Goal: Information Seeking & Learning: Learn about a topic

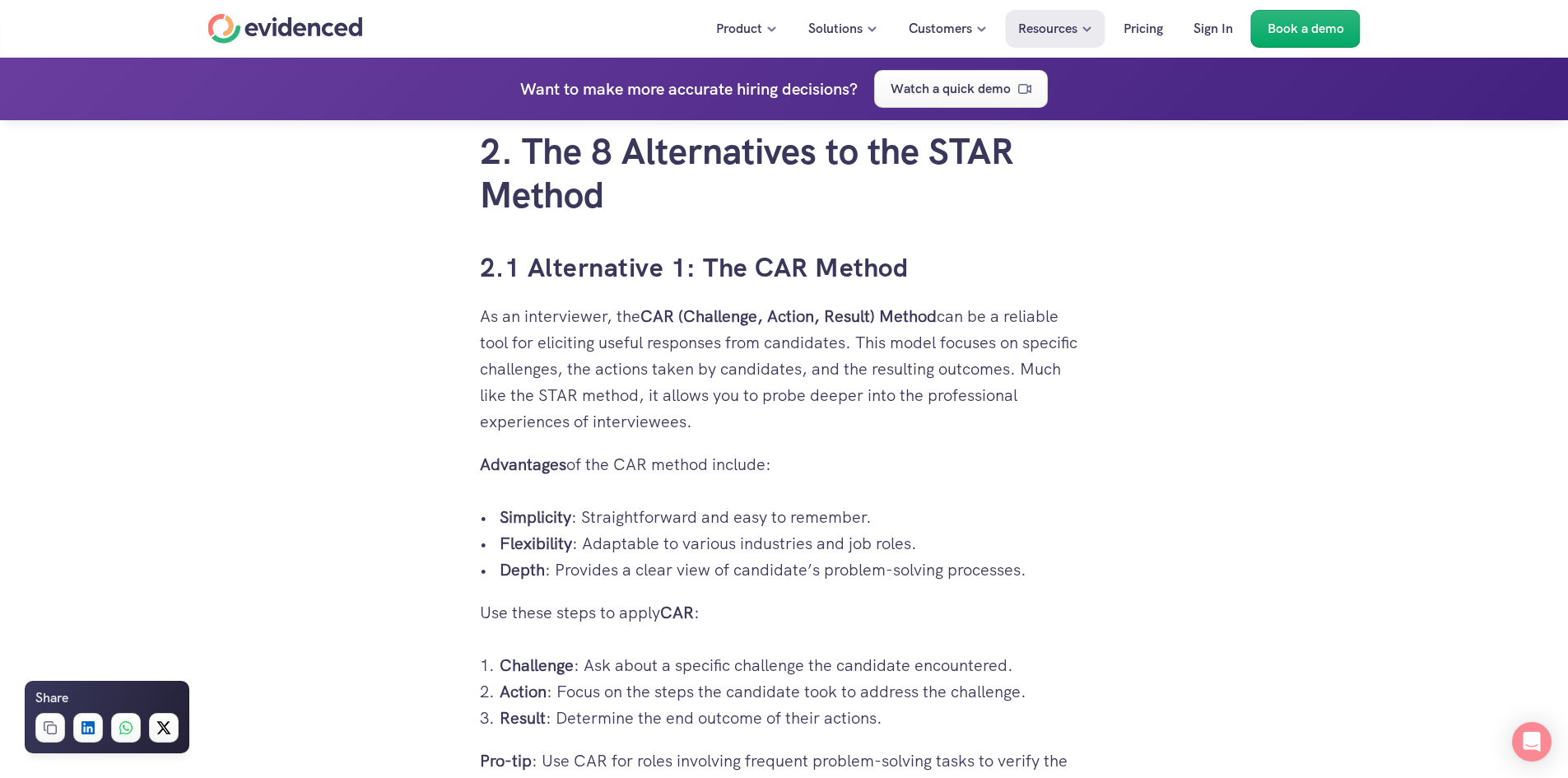
scroll to position [2868, 0]
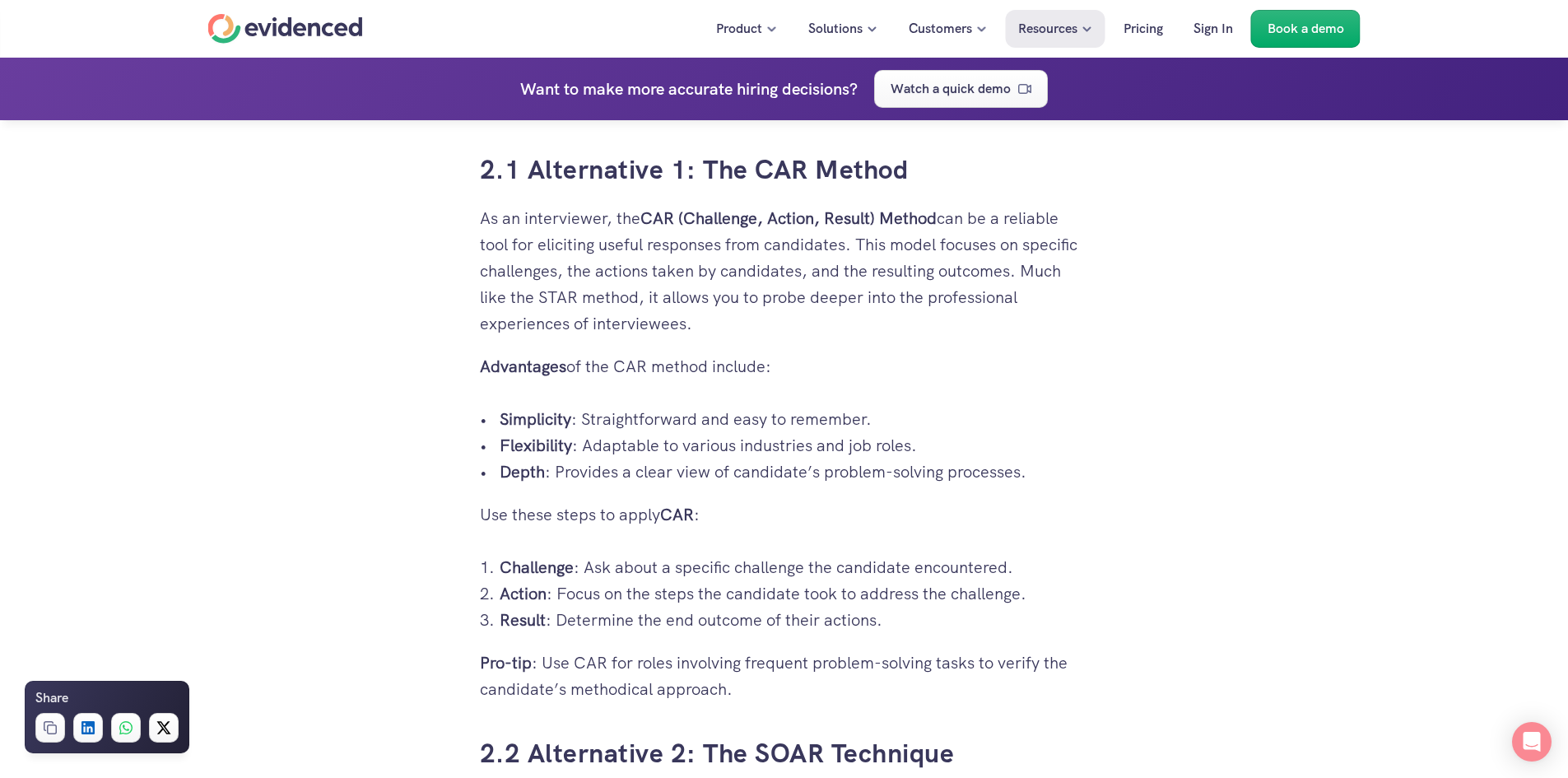
click at [733, 217] on strong "CAR (Challenge, Action, Result) Method" at bounding box center [789, 218] width 296 height 21
click at [709, 157] on link "2.1 Alternative 1: The CAR Method" at bounding box center [694, 169] width 429 height 35
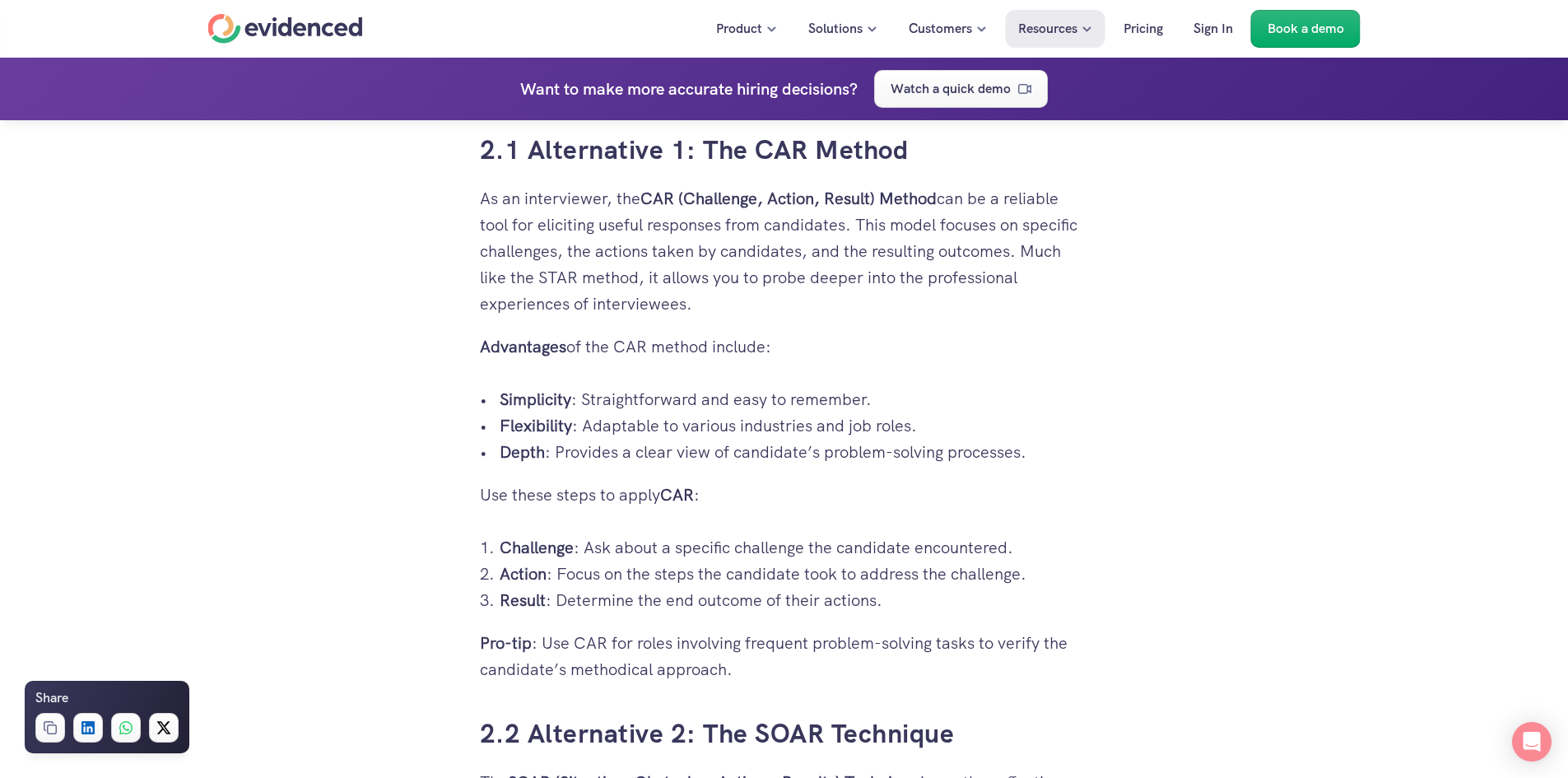
drag, startPoint x: 687, startPoint y: 197, endPoint x: 877, endPoint y: 210, distance: 190.4
click at [877, 210] on p "As an interviewer, the CAR (Challenge, Action, Result) Method can be a reliable…" at bounding box center [784, 251] width 609 height 131
copy strong "Challenge, Action, Result)"
drag, startPoint x: 481, startPoint y: 640, endPoint x: 845, endPoint y: 669, distance: 365.2
click at [845, 669] on p "Pro-tip : Use CAR for roles involving frequent problem-solving tasks to verify …" at bounding box center [784, 656] width 609 height 52
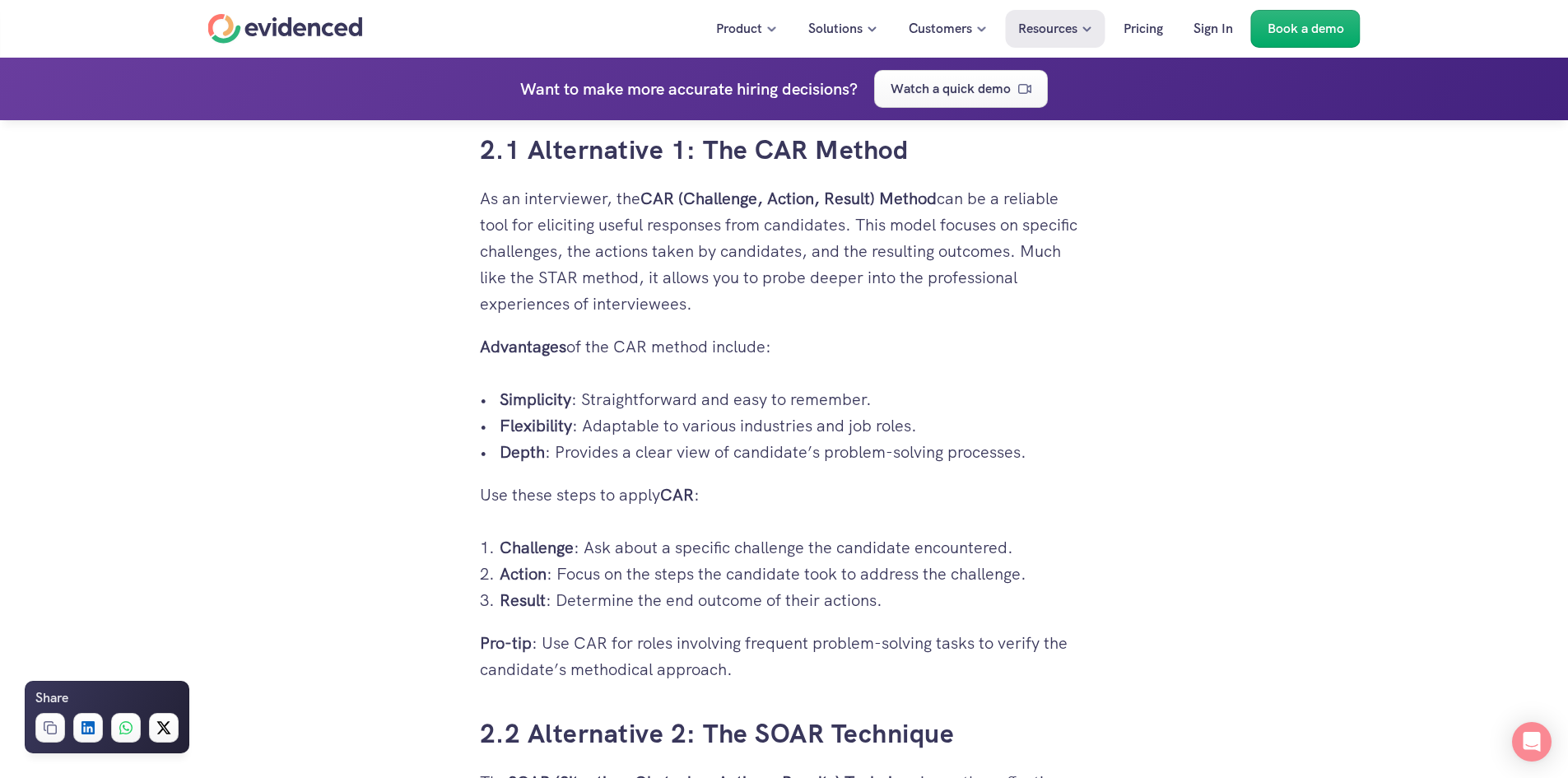
copy p "Pro-tip : Use CAR for roles involving frequent problem-solving tasks to verify …"
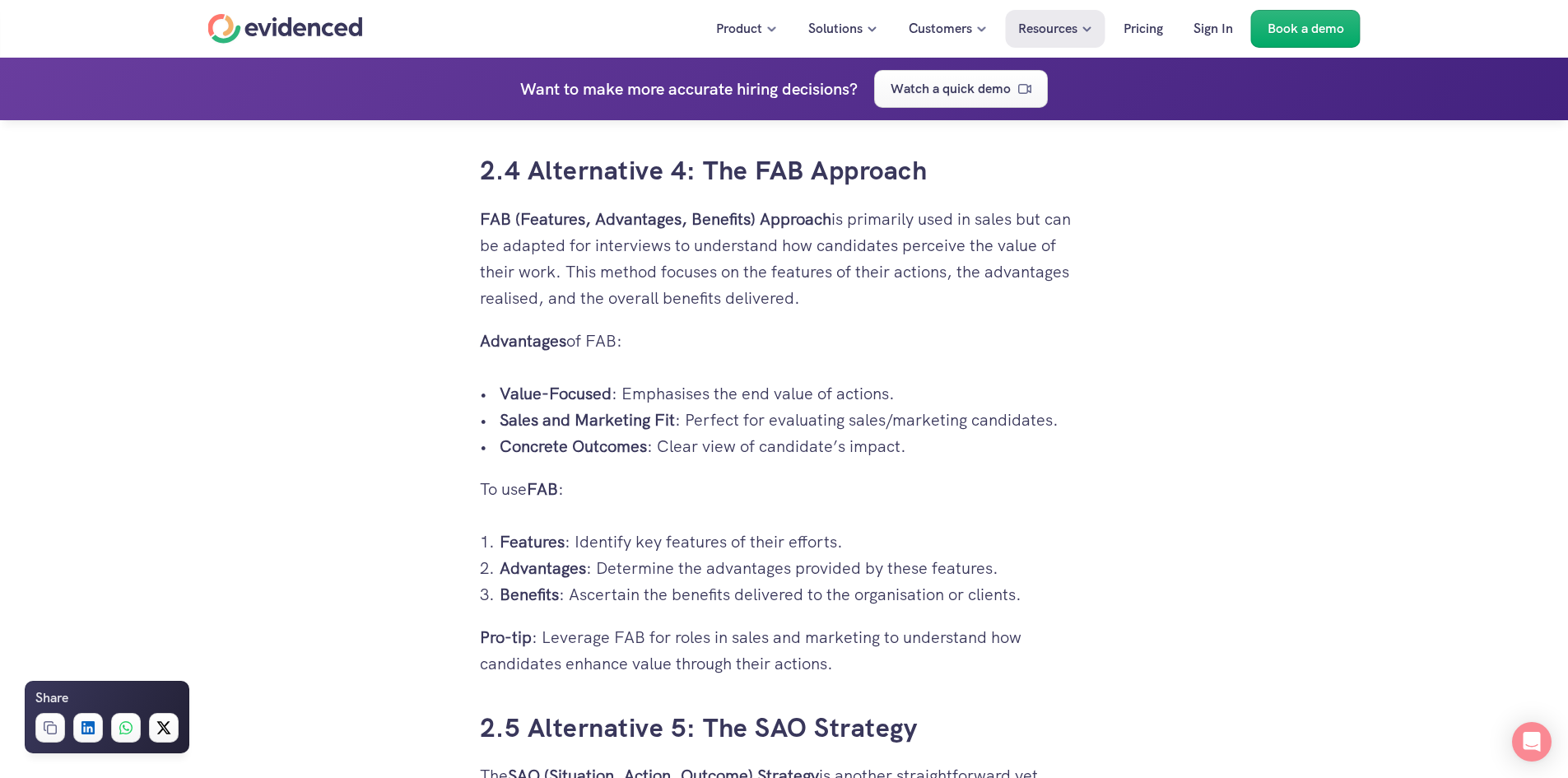
scroll to position [4630, 0]
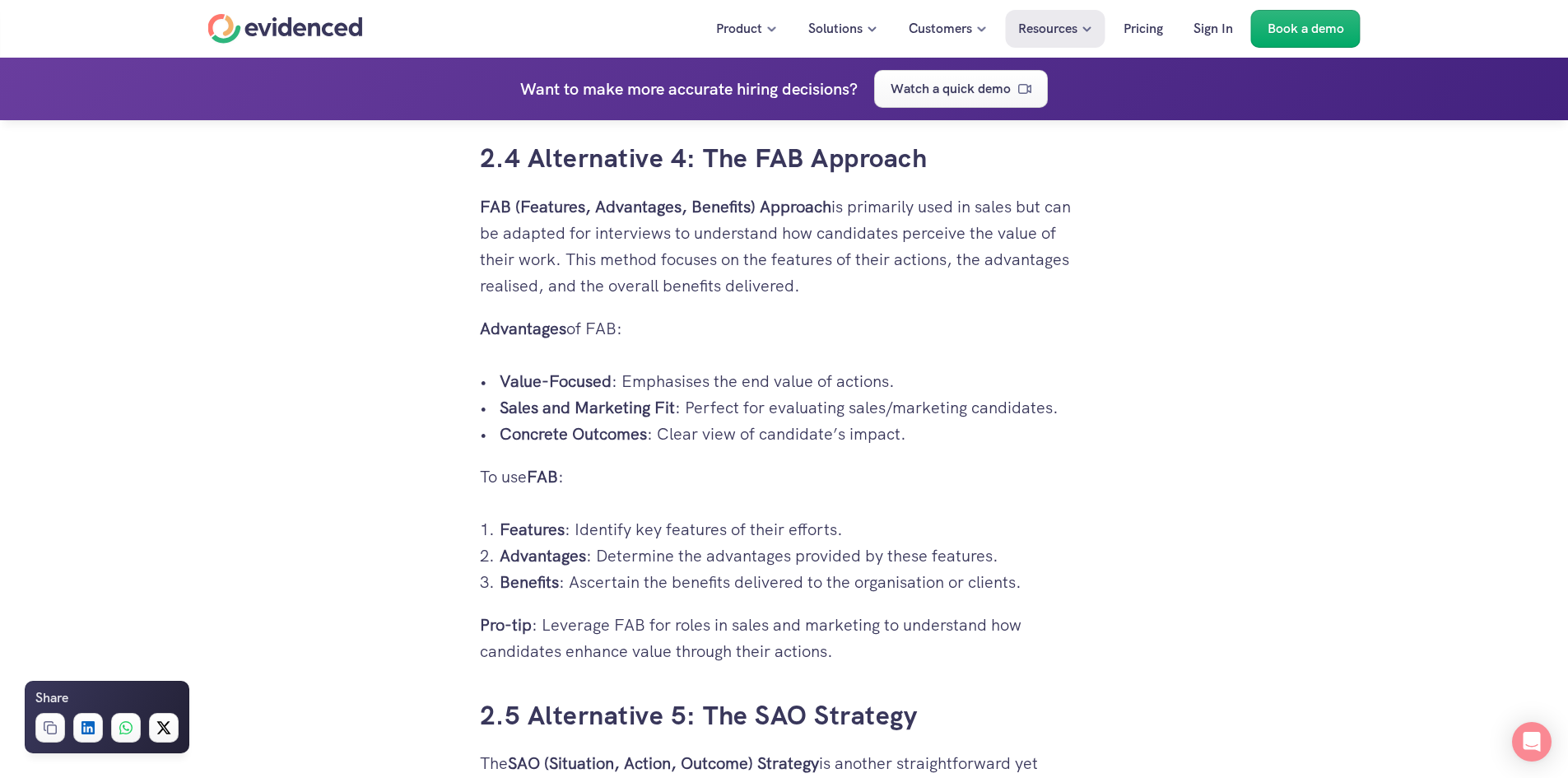
drag, startPoint x: 518, startPoint y: 199, endPoint x: 755, endPoint y: 200, distance: 237.0
click at [755, 200] on strong "FAB (Features, Advantages, Benefits) Approach" at bounding box center [656, 207] width 351 height 21
copy strong "Features, Advantages, Benefits)"
drag, startPoint x: 501, startPoint y: 381, endPoint x: 934, endPoint y: 438, distance: 436.7
click at [934, 438] on ul "Value-Focused : Emphasises the end value of actions. Sales and Marketing Fit : …" at bounding box center [784, 407] width 609 height 79
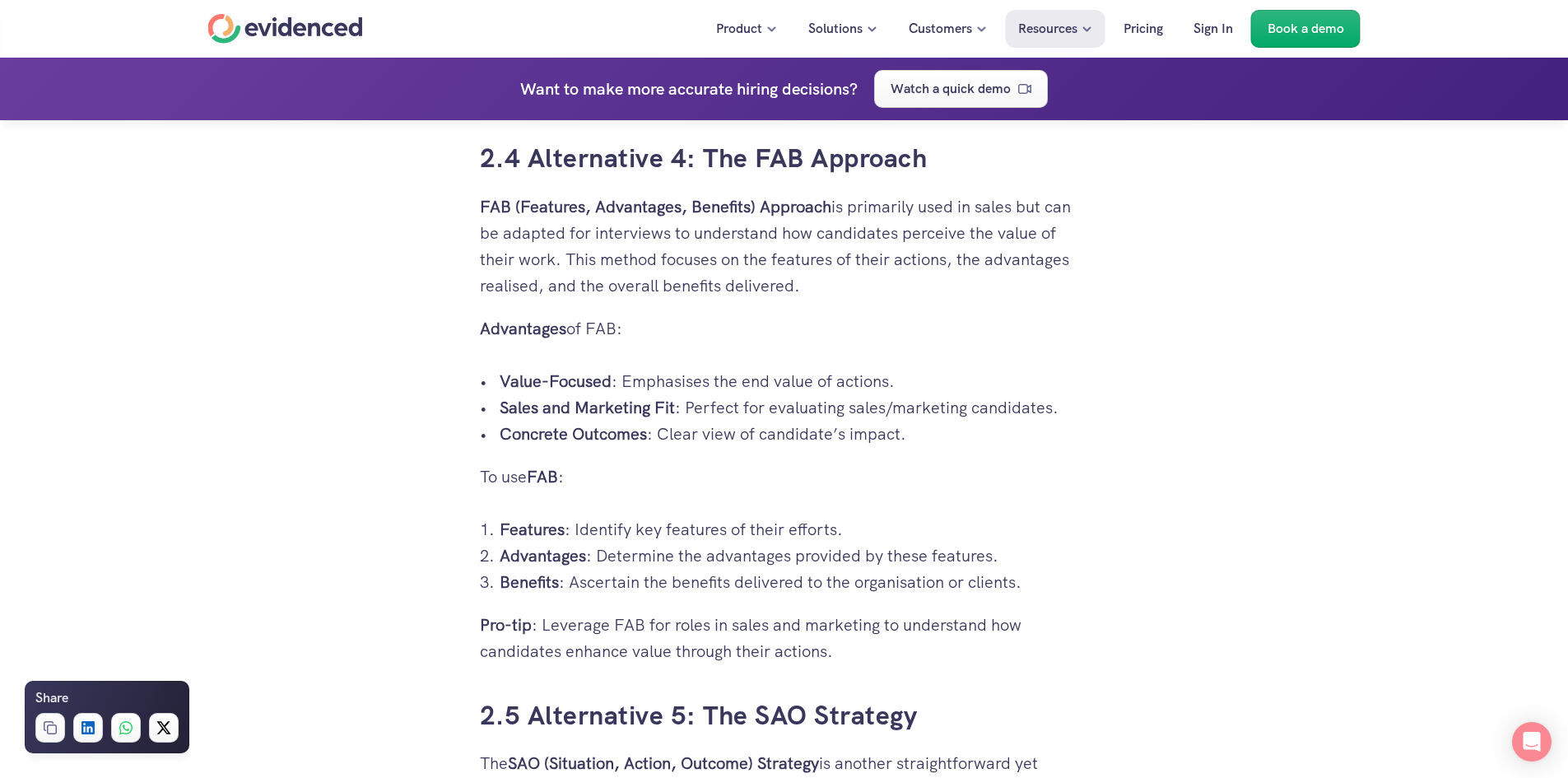
copy ul "Value-Focused : Emphasises the end value of actions. Sales and Marketing Fit : …"
drag, startPoint x: 540, startPoint y: 620, endPoint x: 855, endPoint y: 664, distance: 318.1
click at [947, 664] on div "Hiring the right candidate can be as overwhelming as finding a needle in a hays…" at bounding box center [784, 245] width 609 height 8108
copy p "Leverage FAB for roles in sales and marketing to understand how candidates enha…"
click at [561, 614] on p "Pro-tip : Leverage FAB for roles in sales and marketing to understand how candi…" at bounding box center [784, 637] width 609 height 52
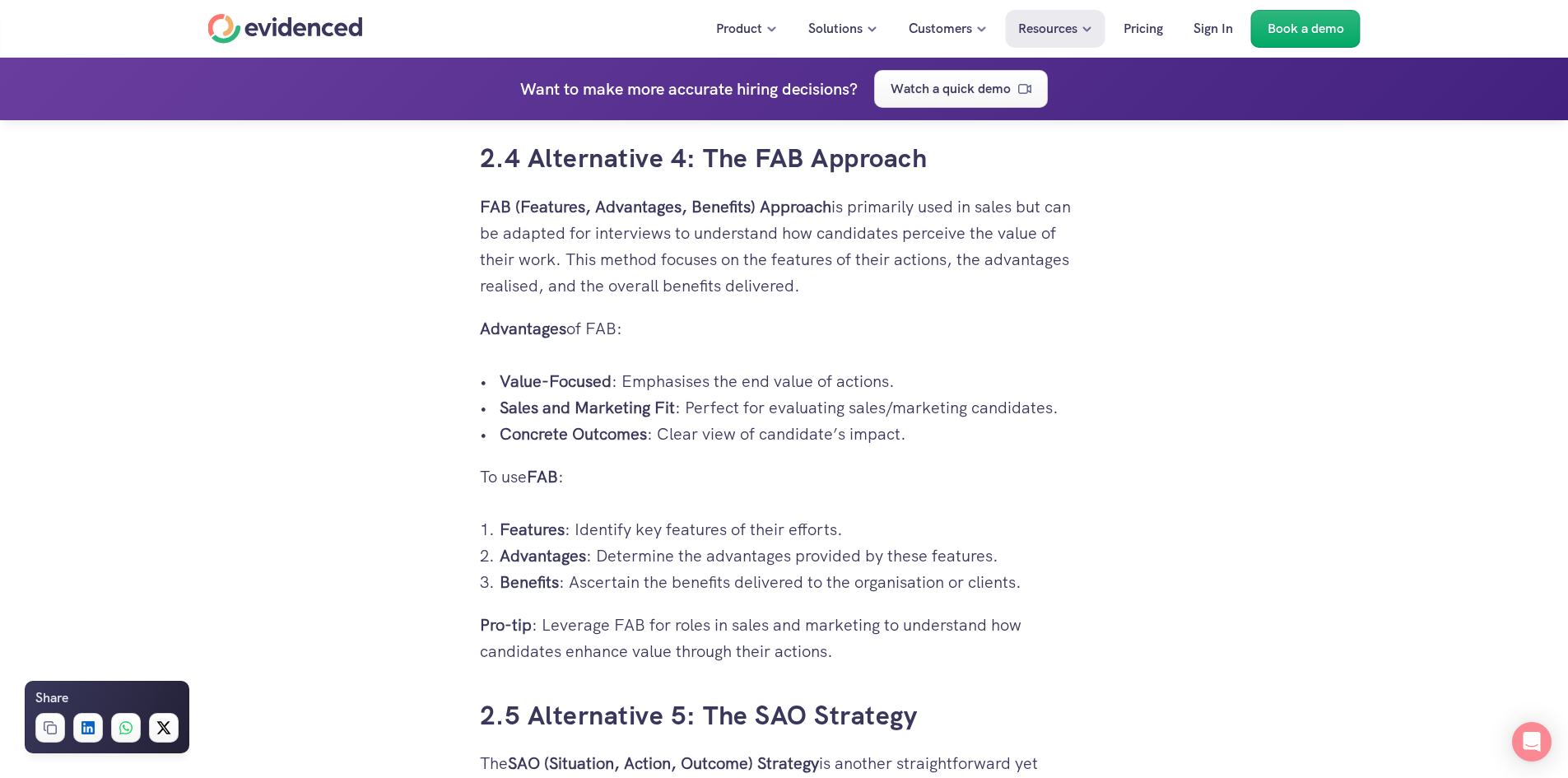
drag, startPoint x: 541, startPoint y: 622, endPoint x: 849, endPoint y: 656, distance: 309.9
click at [890, 665] on div "Hiring the right candidate can be as overwhelming as finding a needle in a hays…" at bounding box center [784, 245] width 609 height 8108
copy p "Leverage FAB for roles in sales and marketing to understand how candidates enha…"
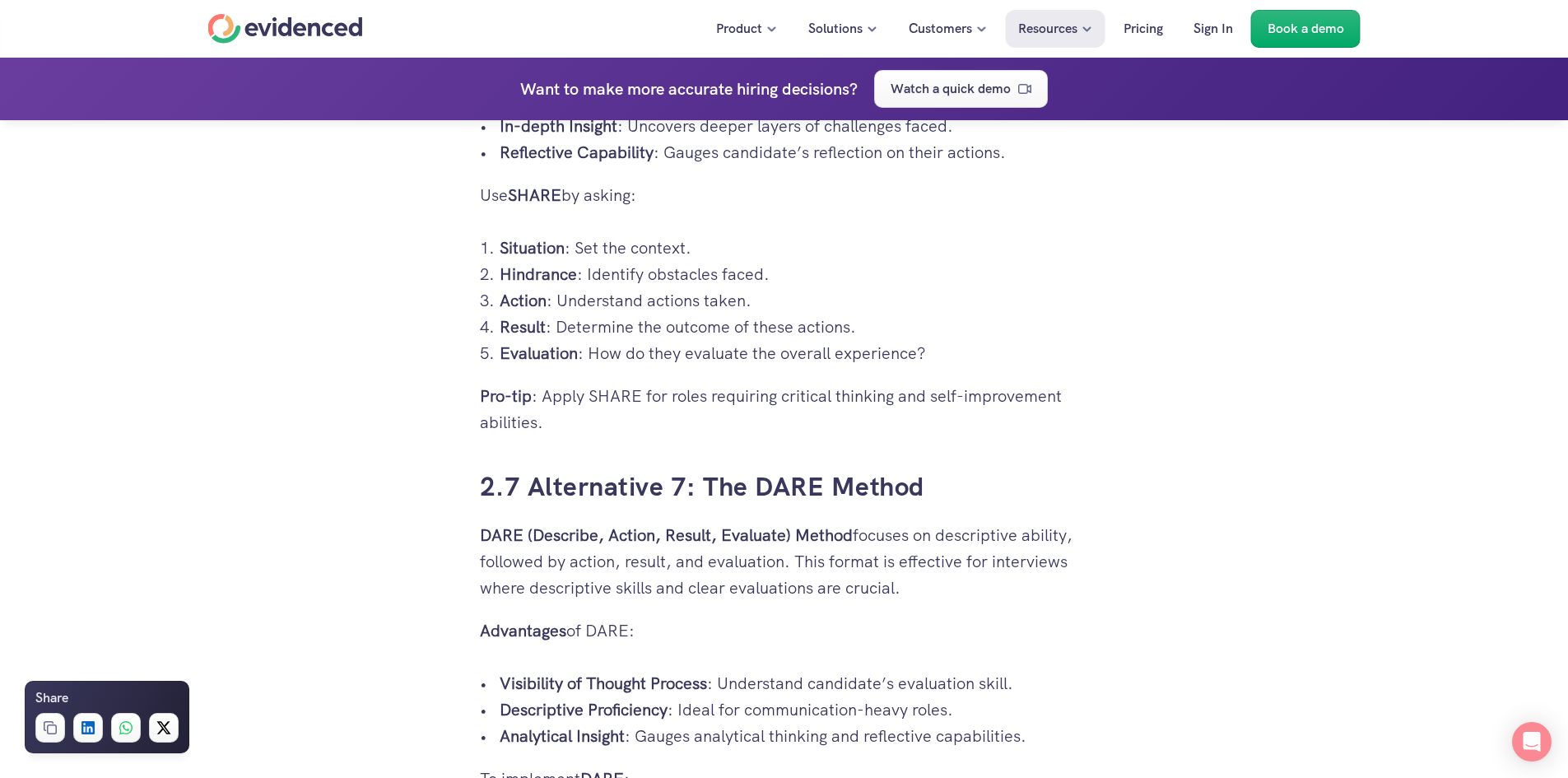
scroll to position [6021, 0]
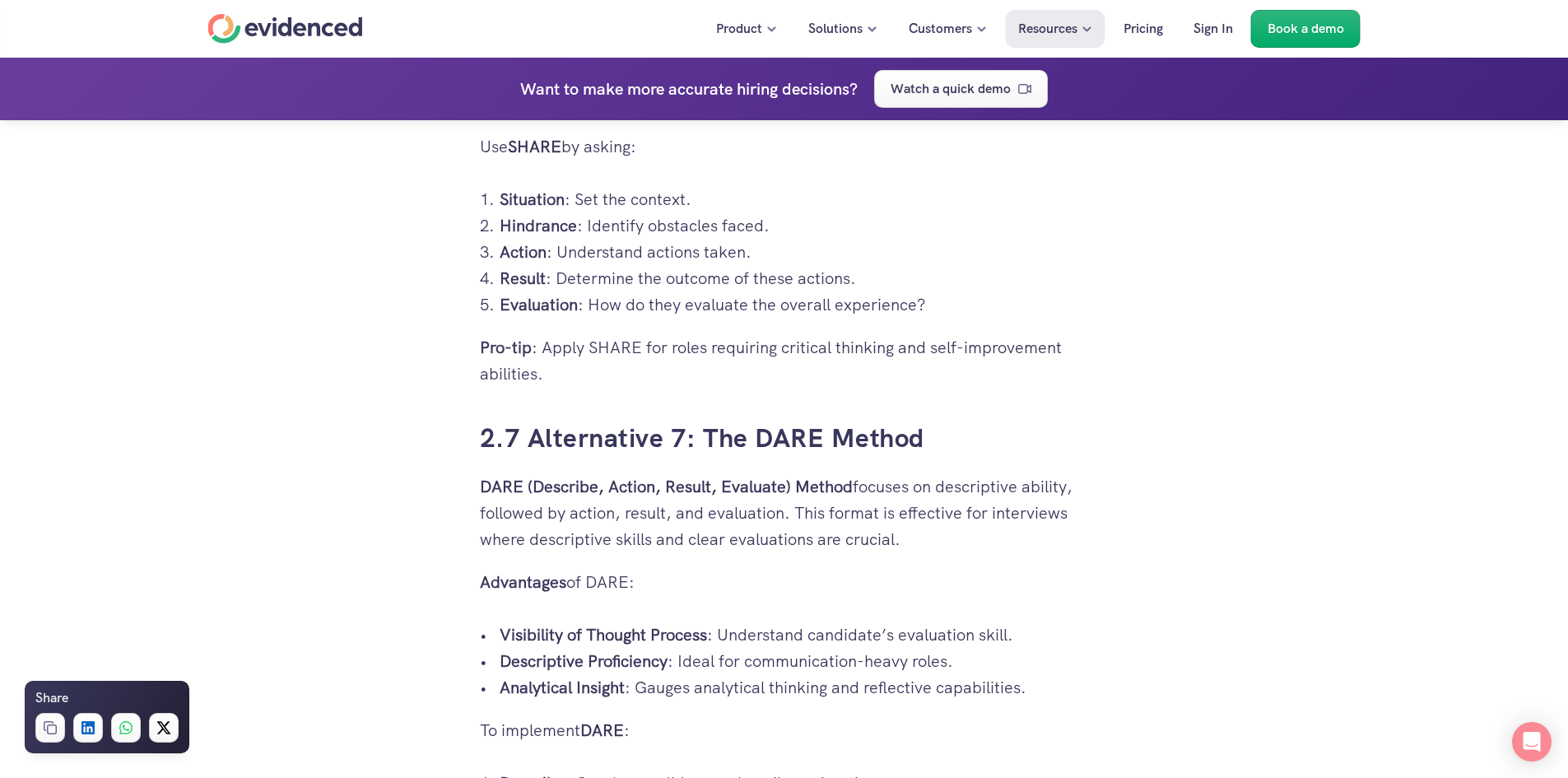
drag, startPoint x: 951, startPoint y: 436, endPoint x: 929, endPoint y: 434, distance: 22.1
click at [949, 434] on h3 "2.7 Alternative 7: The DARE Method" at bounding box center [784, 438] width 609 height 37
click at [924, 436] on h3 "2.7 Alternative 7: The DARE Method" at bounding box center [784, 438] width 609 height 37
drag, startPoint x: 482, startPoint y: 477, endPoint x: 784, endPoint y: 482, distance: 302.0
click at [797, 482] on strong "DARE (Describe, Action, Result, Evaluate) Method" at bounding box center [666, 486] width 373 height 21
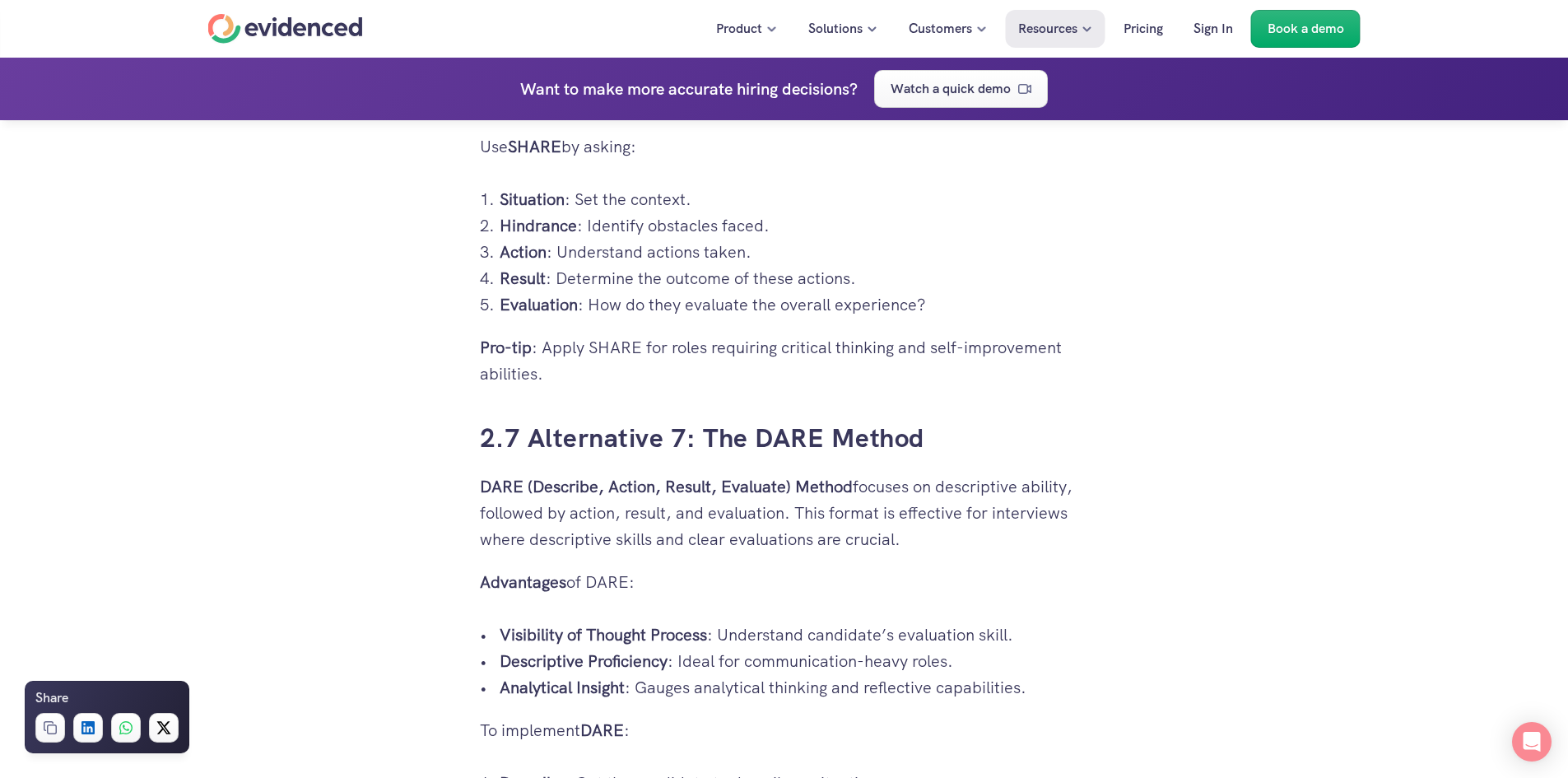
copy strong "DARE (Describe, Action, Result, Evaluate)"
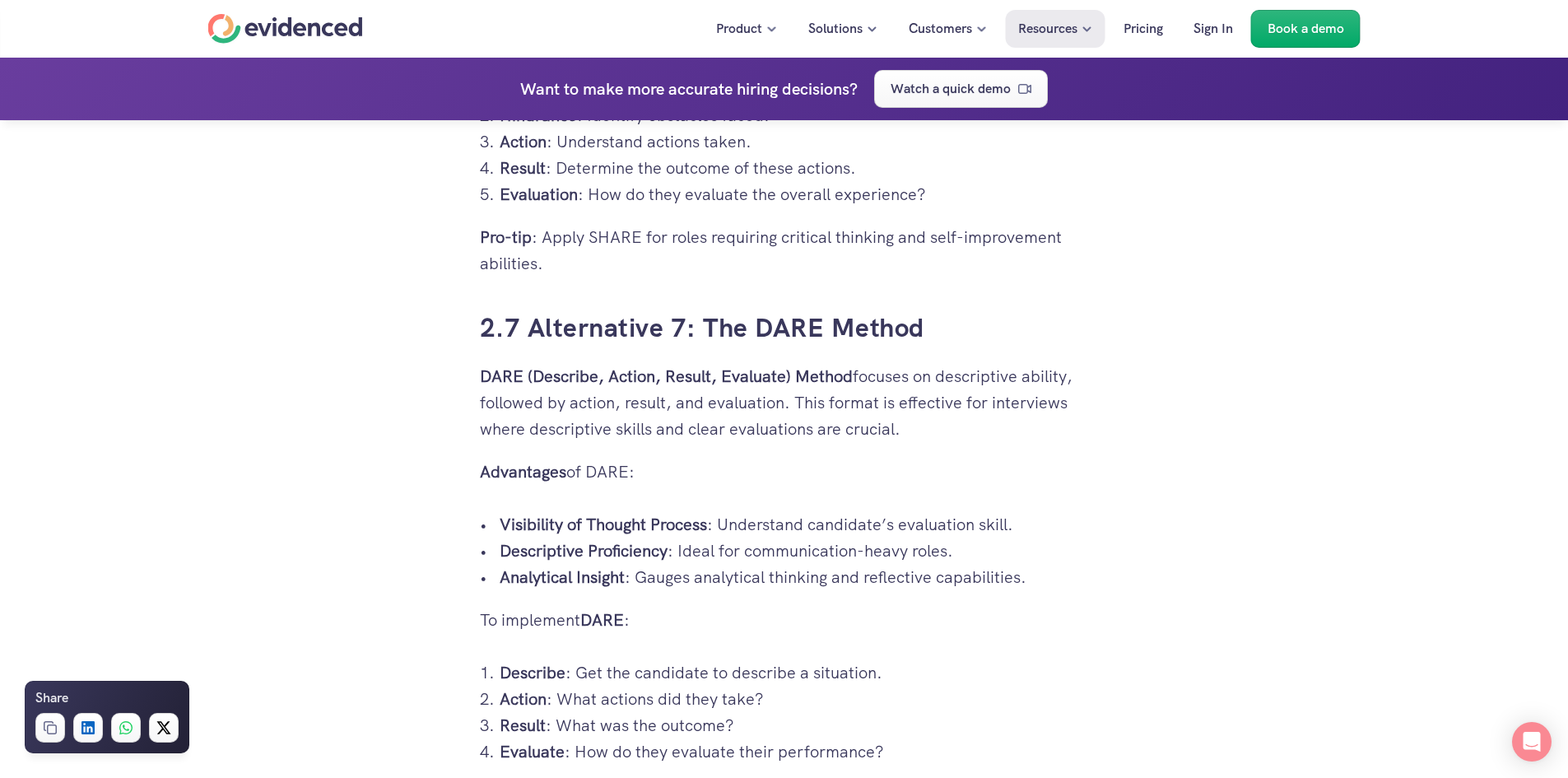
scroll to position [6290, 0]
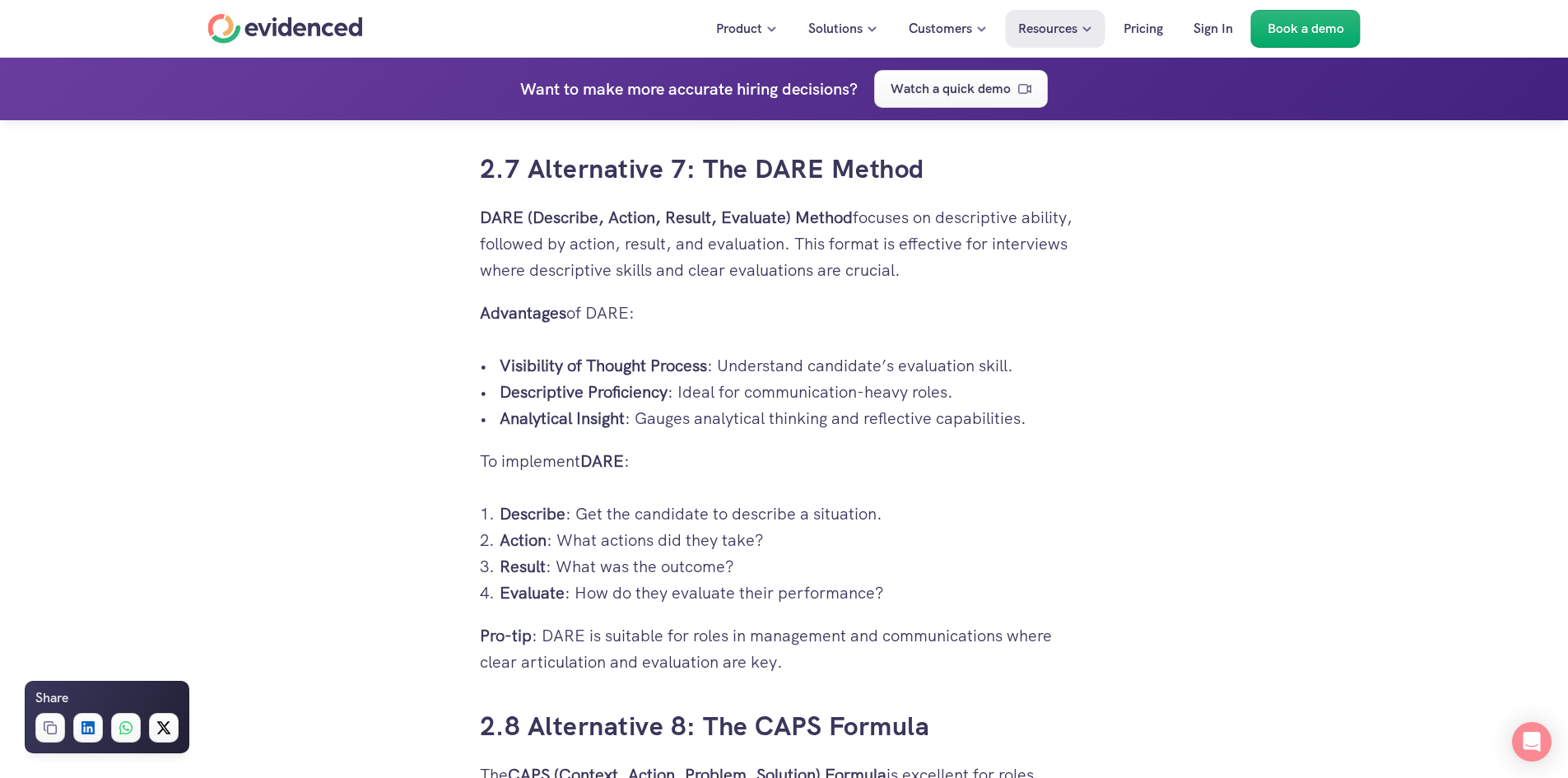
click at [508, 360] on strong "Visibility of Thought Process" at bounding box center [603, 365] width 208 height 21
drag, startPoint x: 499, startPoint y: 360, endPoint x: 1080, endPoint y: 421, distance: 584.2
click at [1080, 421] on ul "Visibility of Thought Process : Understand candidate’s evaluation skill. Descri…" at bounding box center [784, 391] width 609 height 79
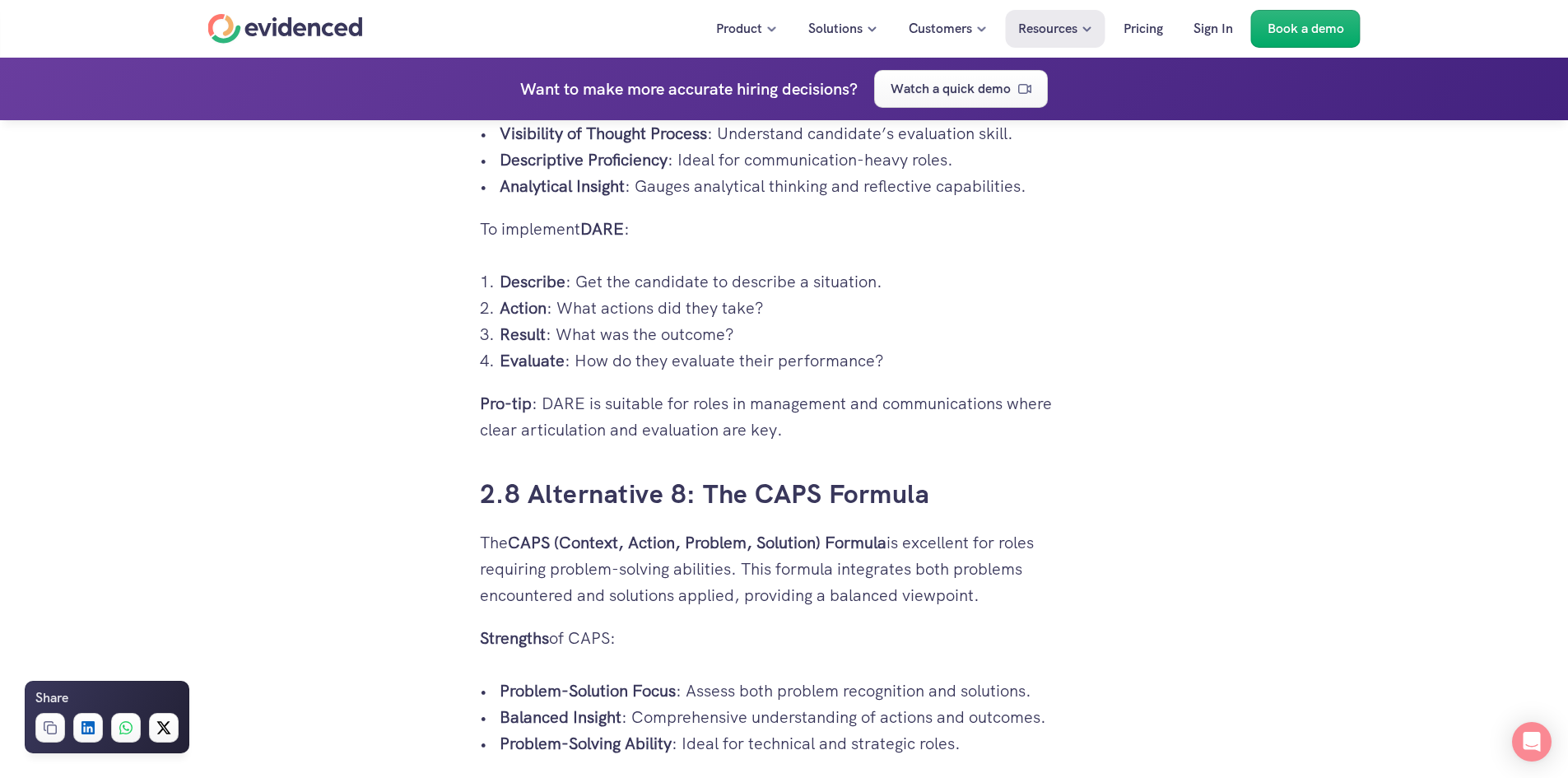
scroll to position [6534, 0]
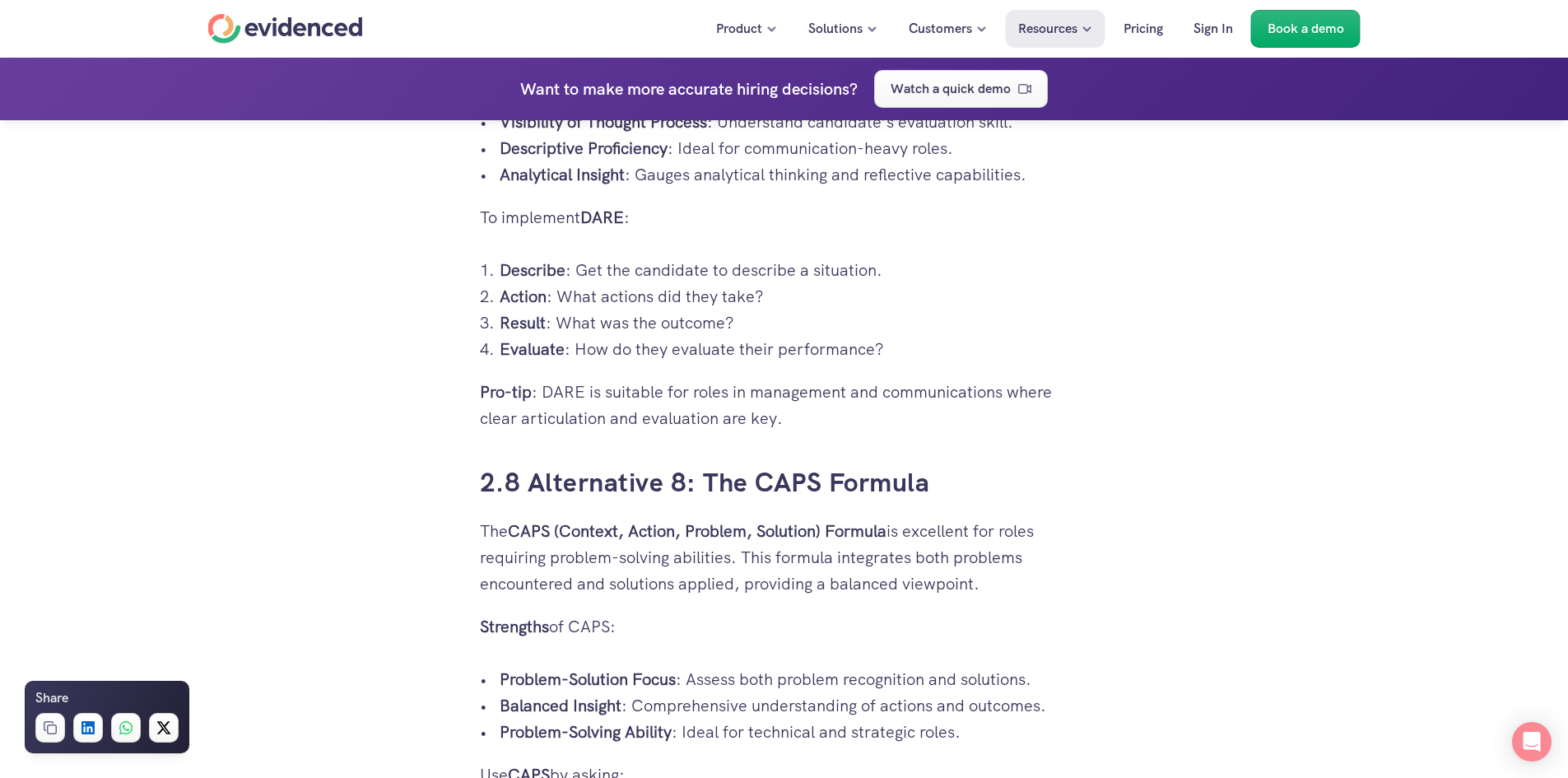
click at [570, 403] on p "Pro-tip : DARE is suitable for roles in management and communications where cle…" at bounding box center [784, 405] width 609 height 52
drag, startPoint x: 924, startPoint y: 448, endPoint x: 918, endPoint y: 437, distance: 12.5
drag, startPoint x: 558, startPoint y: 381, endPoint x: 887, endPoint y: 442, distance: 334.6
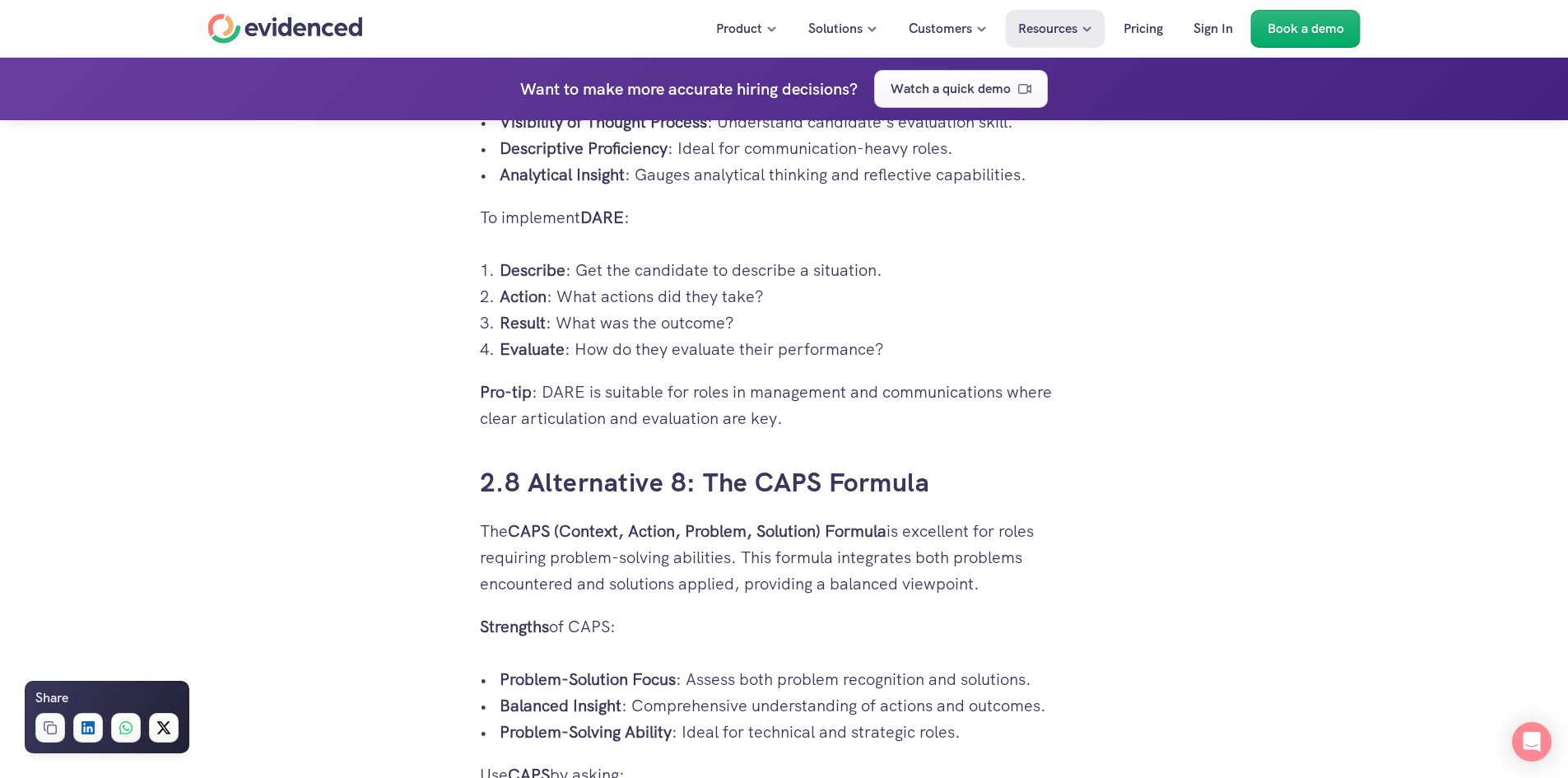
copy p "DARE is suitable for roles in management and communications where clear articul…"
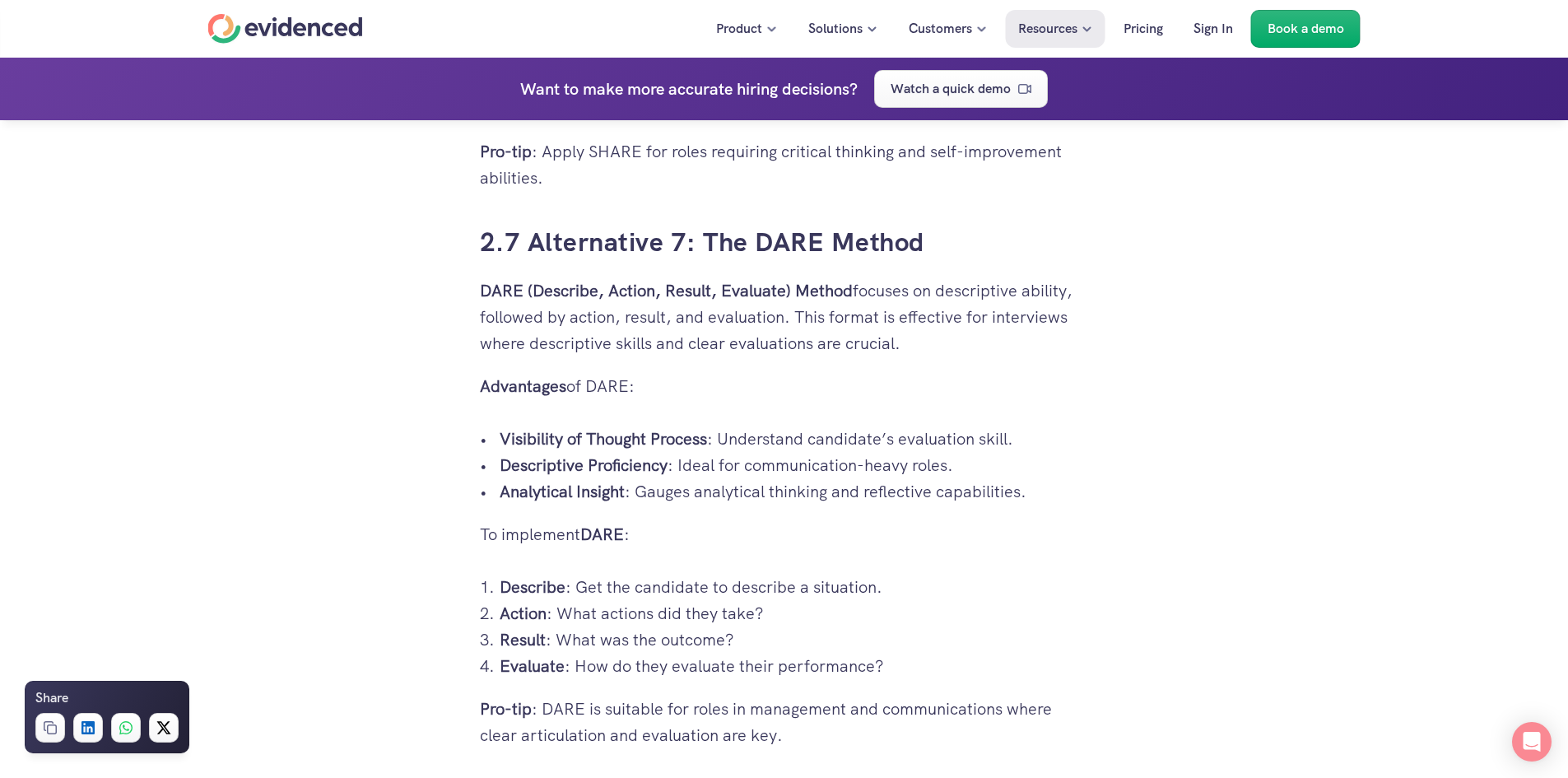
scroll to position [6204, 0]
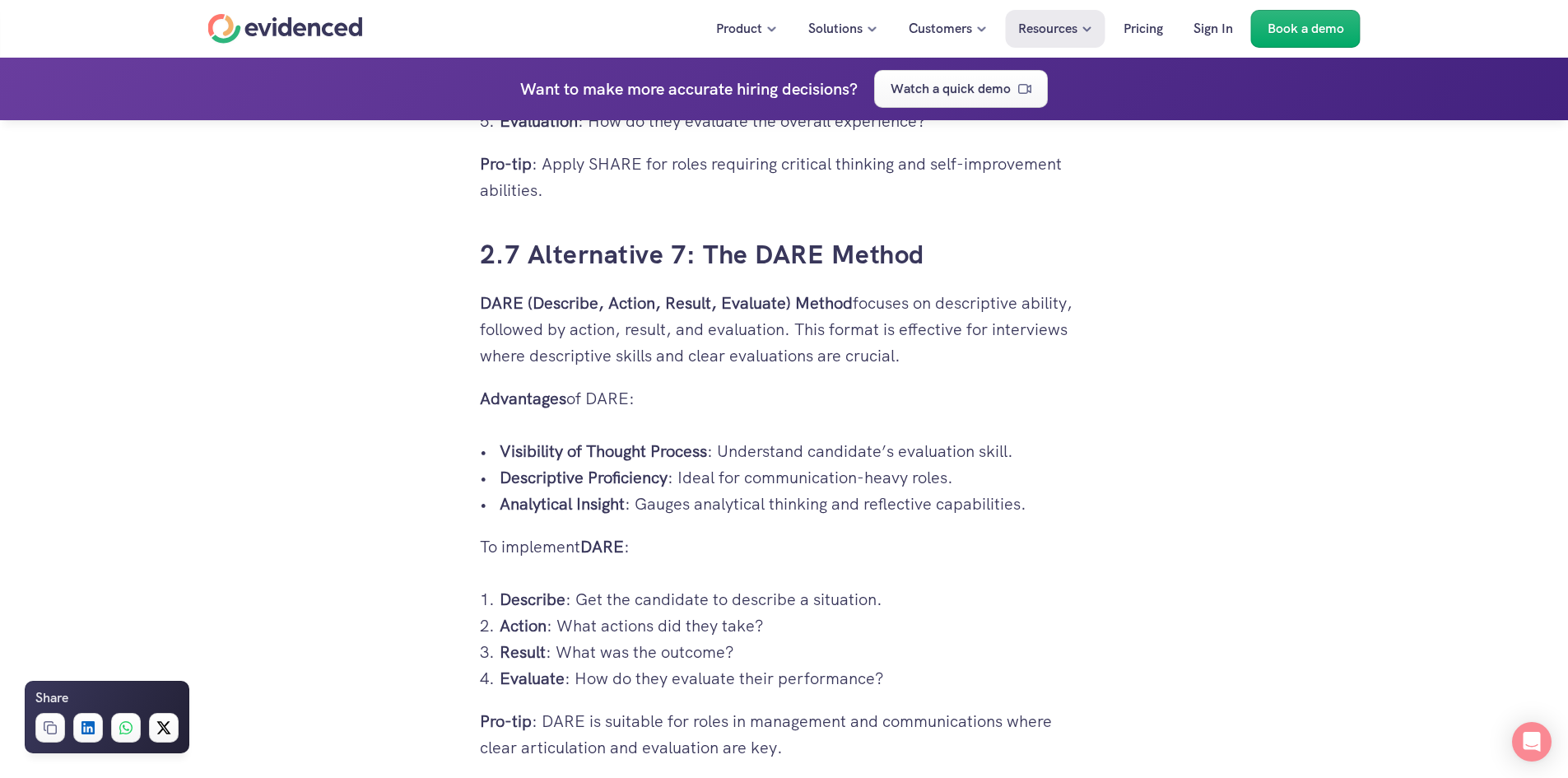
drag, startPoint x: 500, startPoint y: 449, endPoint x: 922, endPoint y: 498, distance: 424.8
click at [1047, 500] on ul "Visibility of Thought Process : Understand candidate’s evaluation skill. Descri…" at bounding box center [784, 476] width 609 height 79
copy ul "Visibility of Thought Process : Understand candidate’s evaluation skill. Descri…"
